Goal: Task Accomplishment & Management: Manage account settings

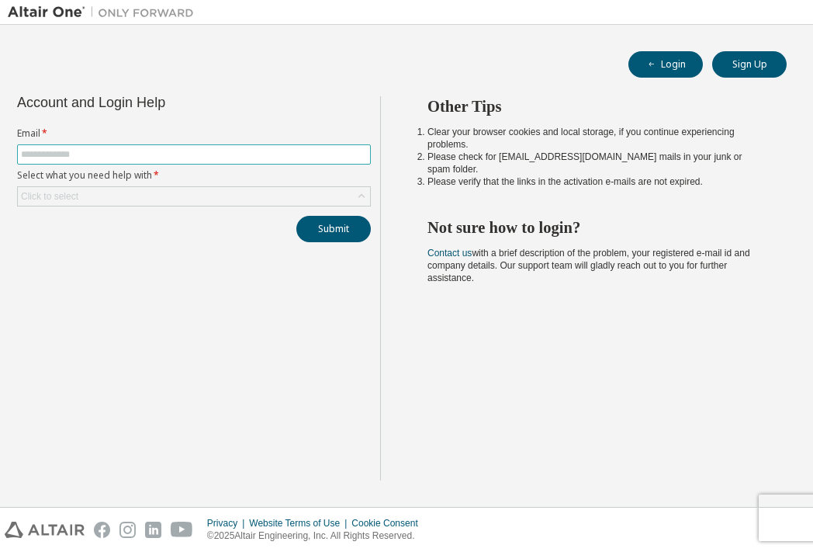
click at [184, 154] on input "text" at bounding box center [194, 154] width 346 height 12
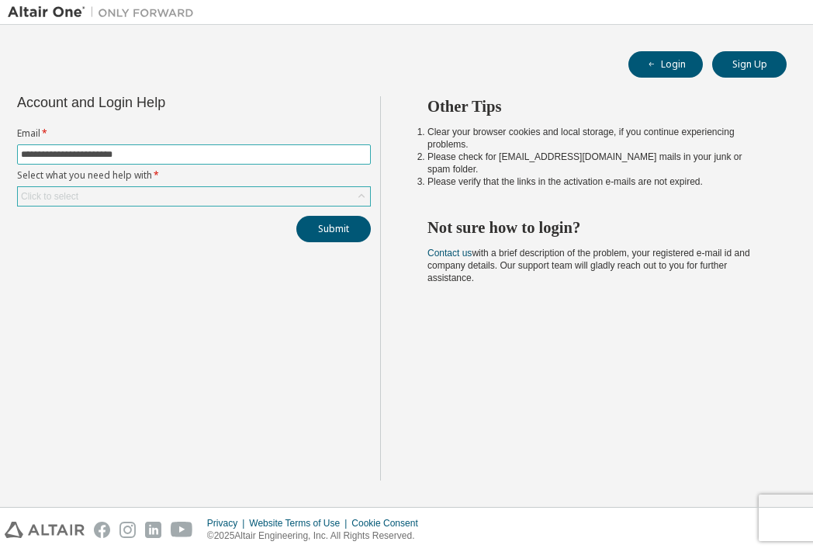
type input "**********"
click at [204, 198] on div "Click to select" at bounding box center [194, 196] width 352 height 19
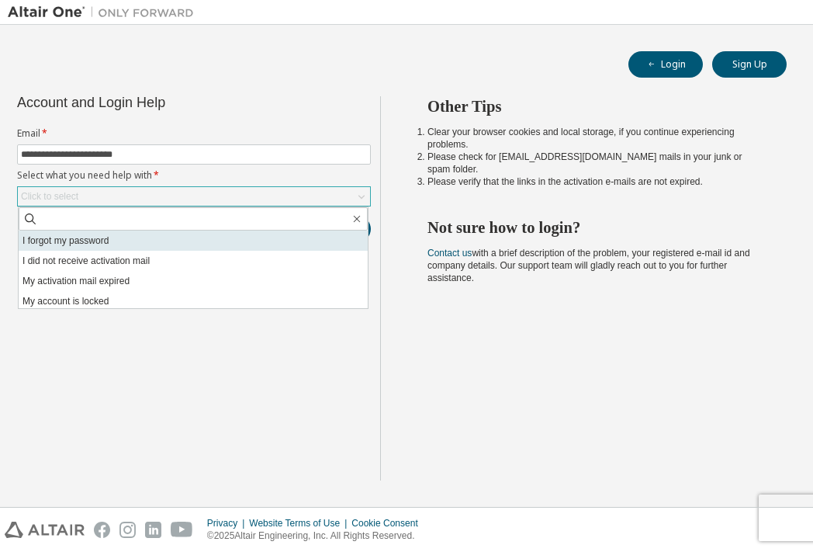
click at [137, 244] on li "I forgot my password" at bounding box center [193, 241] width 349 height 20
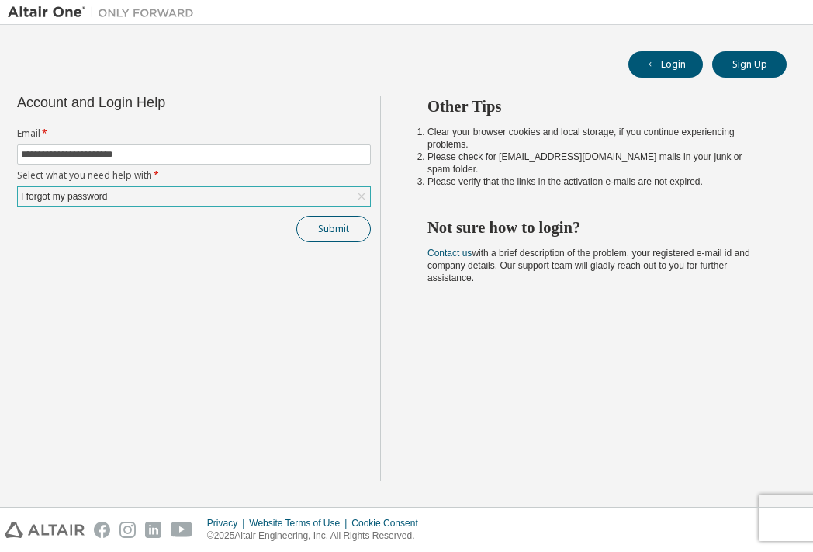
click at [344, 228] on button "Submit" at bounding box center [333, 229] width 75 height 26
click at [661, 61] on button "Login" at bounding box center [666, 64] width 75 height 26
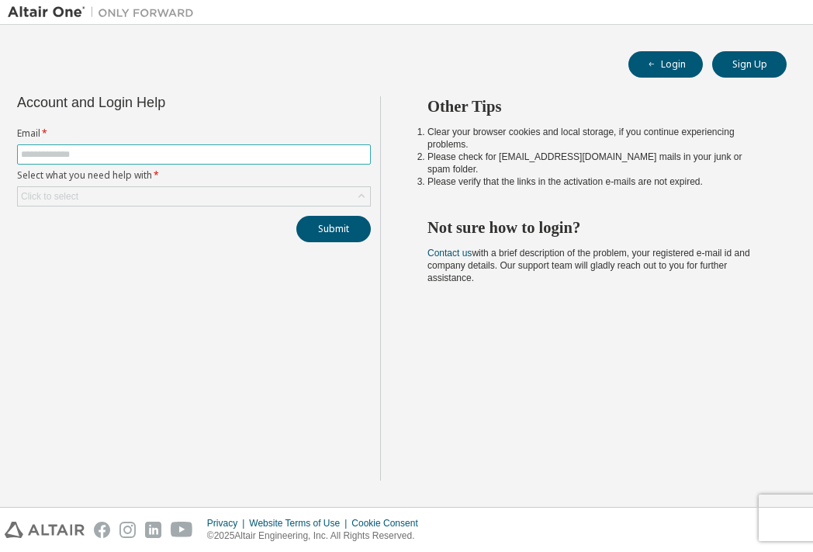
click at [142, 157] on input "text" at bounding box center [194, 154] width 346 height 12
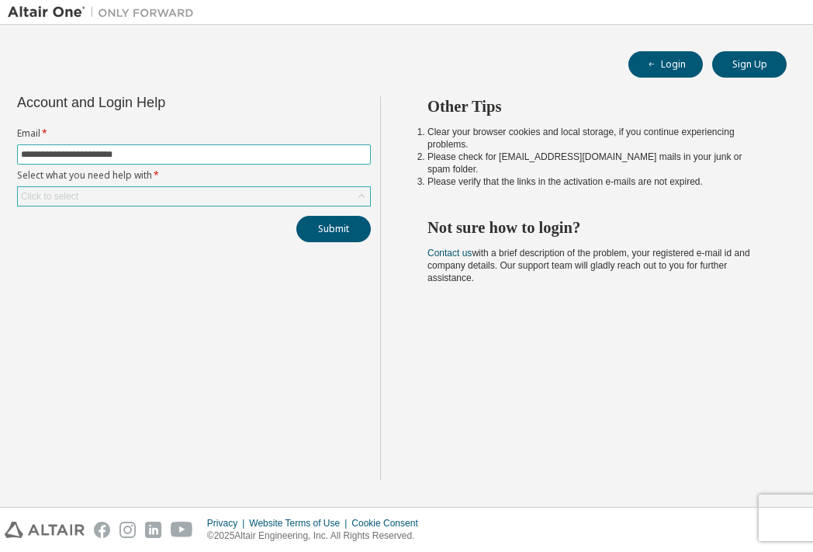
type input "**********"
click at [119, 198] on div "Click to select" at bounding box center [194, 196] width 352 height 19
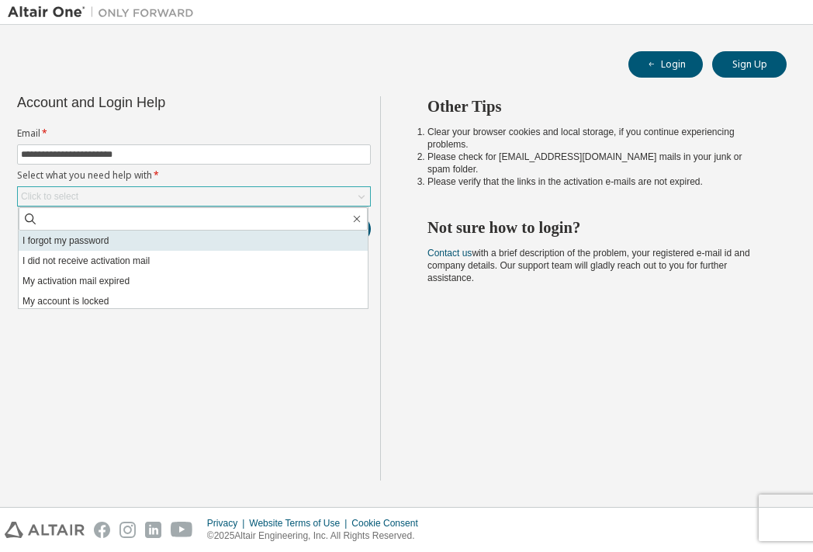
click at [108, 244] on li "I forgot my password" at bounding box center [193, 241] width 349 height 20
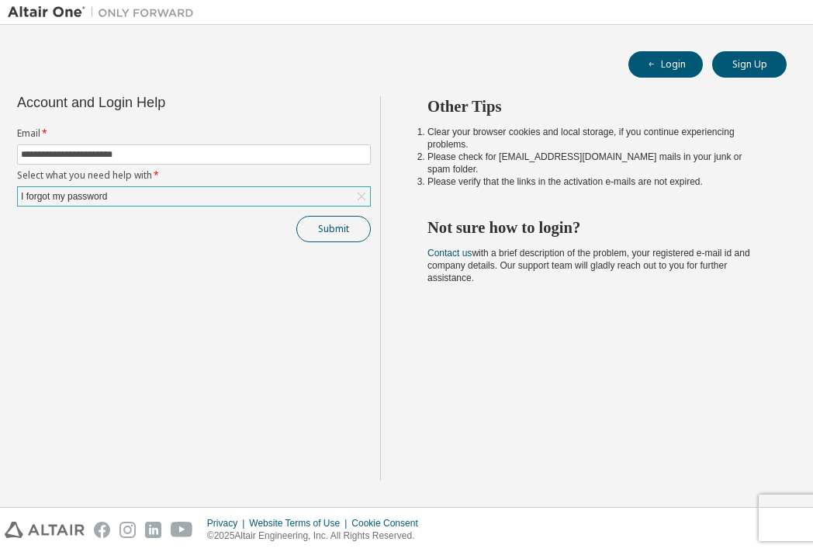
click at [342, 222] on button "Submit" at bounding box center [333, 229] width 75 height 26
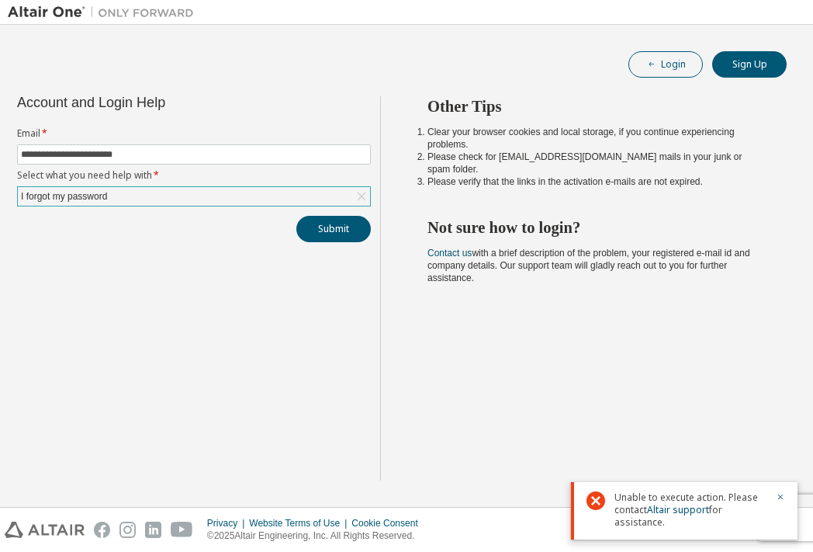
click at [658, 69] on span "button" at bounding box center [652, 64] width 12 height 12
